Goal: Transaction & Acquisition: Subscribe to service/newsletter

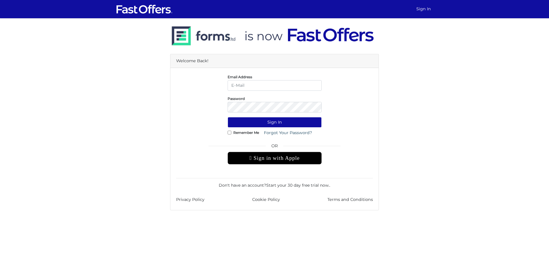
click at [238, 88] on input "email" at bounding box center [275, 85] width 94 height 11
type input "[EMAIL_ADDRESS][PERSON_NAME][DOMAIN_NAME]"
click at [272, 123] on button "Sign In" at bounding box center [275, 122] width 94 height 11
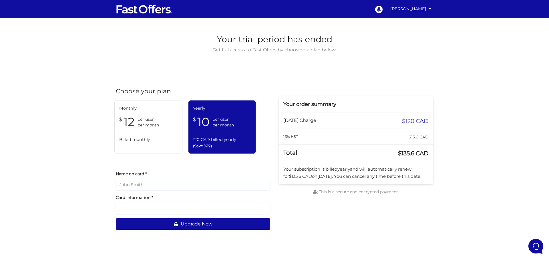
click at [135, 139] on span "Billed monthly" at bounding box center [148, 140] width 58 height 7
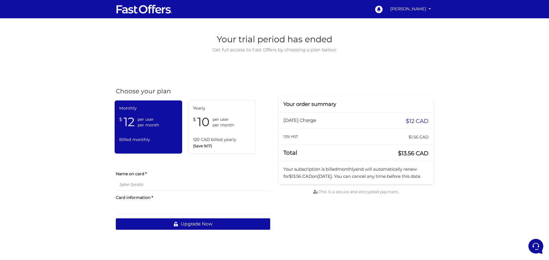
click at [211, 128] on div "$ 10 per user per month" at bounding box center [222, 122] width 58 height 15
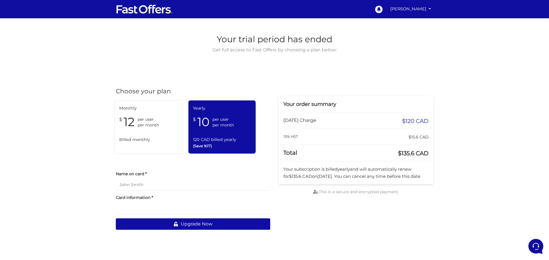
click at [135, 128] on div "$ 12 per user per month" at bounding box center [148, 122] width 58 height 15
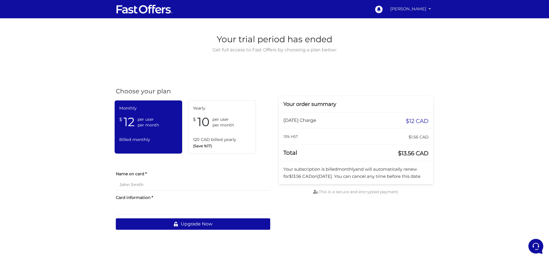
click at [412, 10] on link "[PERSON_NAME]" at bounding box center [410, 8] width 45 height 11
click at [400, 33] on link "My Profile" at bounding box center [410, 31] width 45 height 9
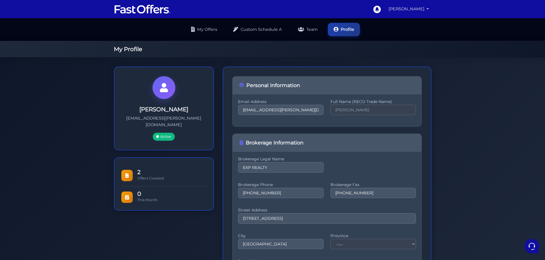
click at [413, 8] on link "[PERSON_NAME]" at bounding box center [408, 8] width 45 height 11
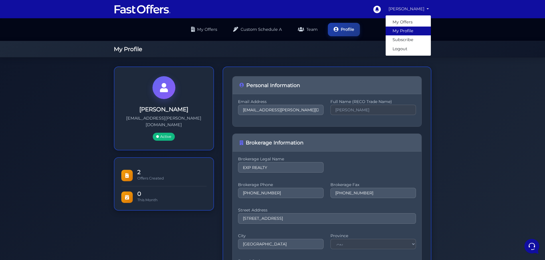
click at [401, 33] on link "My Profile" at bounding box center [407, 31] width 45 height 9
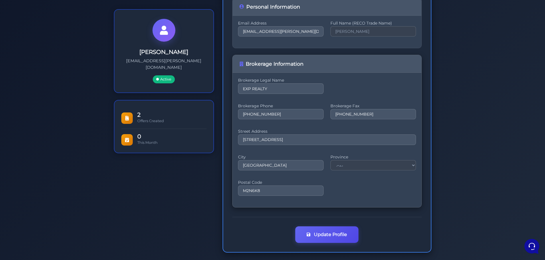
scroll to position [80, 0]
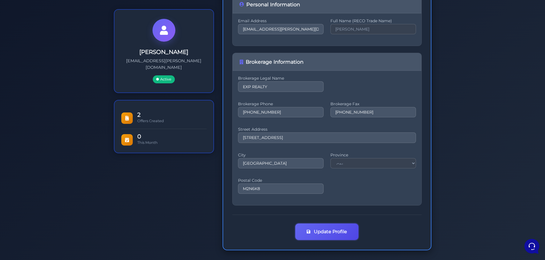
click at [321, 236] on button "Update Profile" at bounding box center [326, 232] width 63 height 17
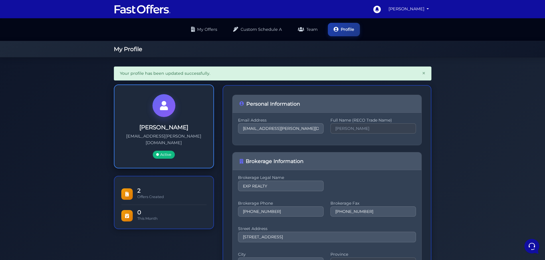
click at [162, 106] on icon at bounding box center [164, 105] width 8 height 9
click at [352, 30] on link "Profile" at bounding box center [344, 28] width 32 height 13
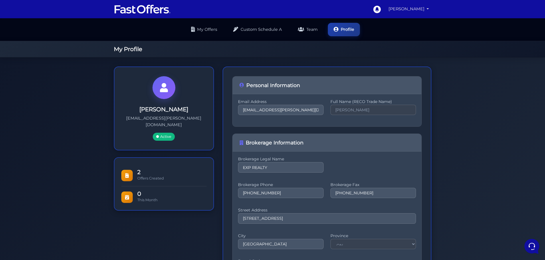
click at [420, 8] on link "[PERSON_NAME]" at bounding box center [408, 8] width 45 height 11
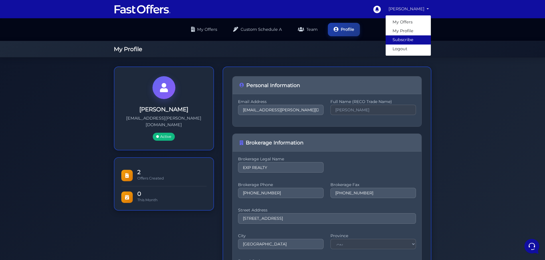
click at [395, 39] on link "Subscribe" at bounding box center [407, 39] width 45 height 9
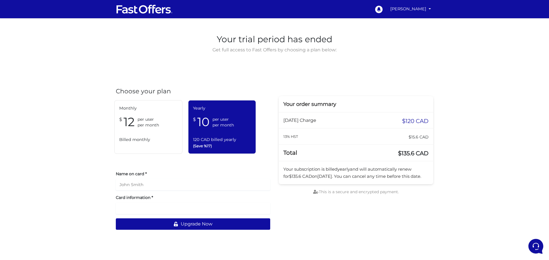
click at [152, 132] on div "Monthly $ 12 per user per month Billed monthly" at bounding box center [148, 127] width 68 height 54
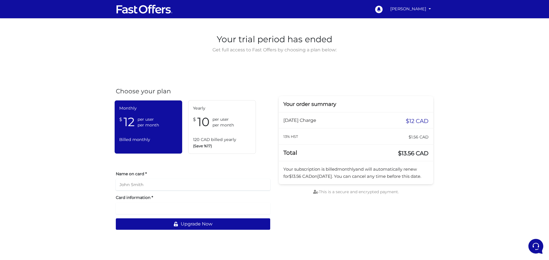
click at [136, 186] on input "text" at bounding box center [193, 184] width 154 height 11
type input "[PERSON_NAME]"
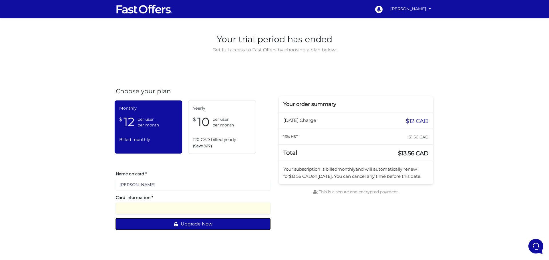
click at [208, 224] on button "Upgrade Now" at bounding box center [193, 224] width 154 height 11
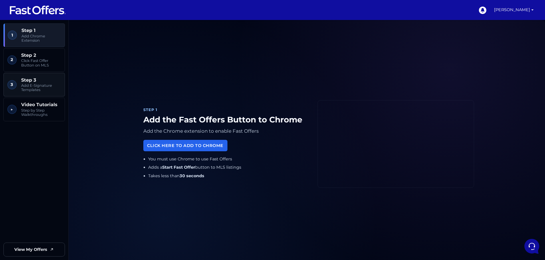
click at [28, 84] on span "Add E-Signature Templates" at bounding box center [41, 87] width 40 height 9
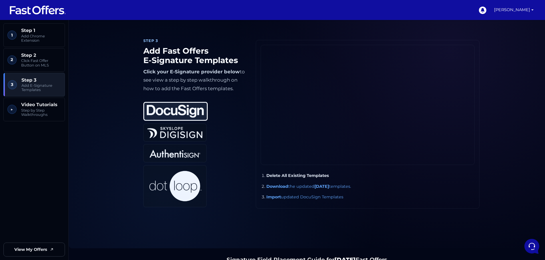
scroll to position [528, 0]
click at [39, 116] on span "Step by Step Walkthroughs" at bounding box center [41, 112] width 40 height 9
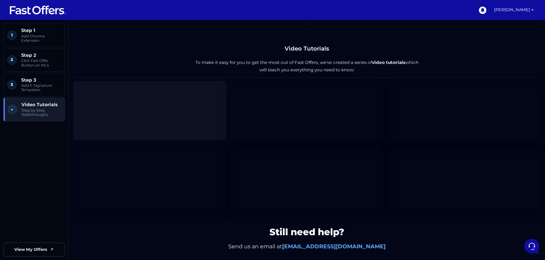
scroll to position [938, 0]
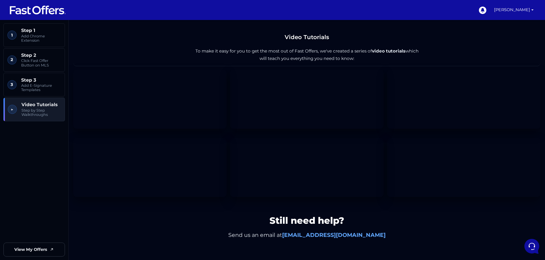
click at [45, 13] on img at bounding box center [37, 10] width 57 height 11
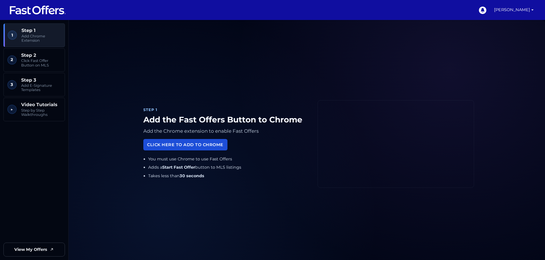
click at [182, 148] on link "Click Here to Add to Chrome" at bounding box center [185, 144] width 84 height 11
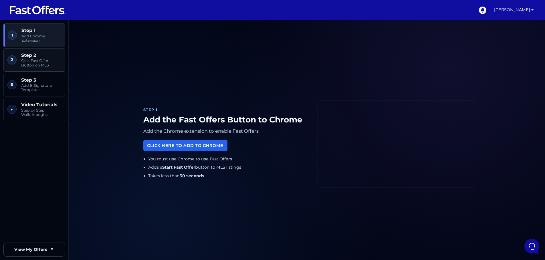
click at [41, 69] on link "2 Step 2 Click Fast Offer Button on MLS" at bounding box center [33, 60] width 61 height 24
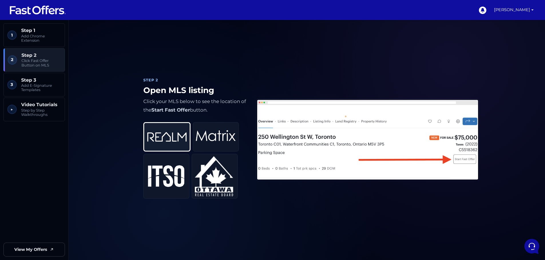
scroll to position [274, 0]
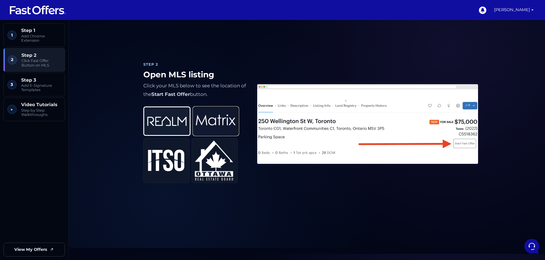
click at [226, 124] on img at bounding box center [216, 121] width 40 height 23
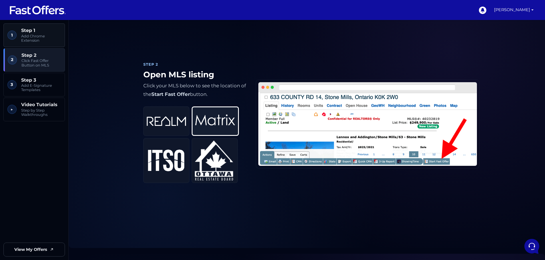
click at [39, 41] on span "Add Chrome Extension" at bounding box center [41, 38] width 40 height 9
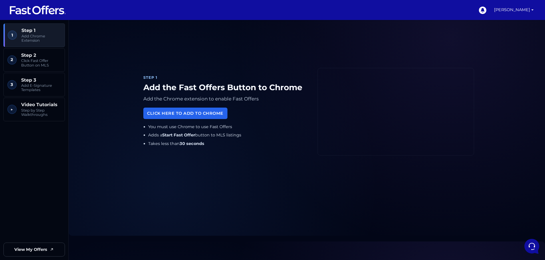
scroll to position [20, 0]
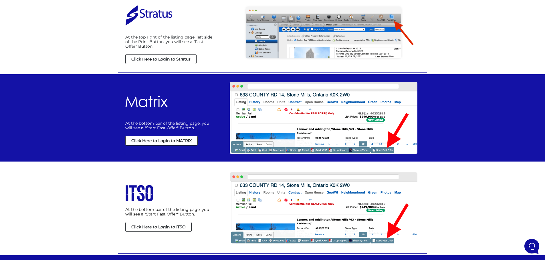
scroll to position [143, 0]
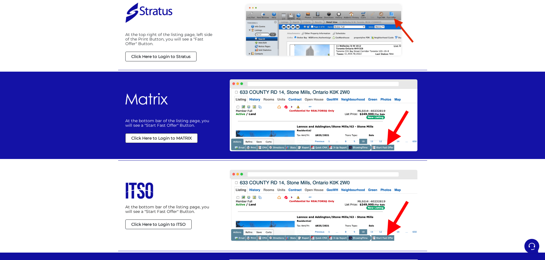
click at [165, 139] on strong "Click Here to Login to MATRIX" at bounding box center [161, 138] width 60 height 5
